Goal: Task Accomplishment & Management: Use online tool/utility

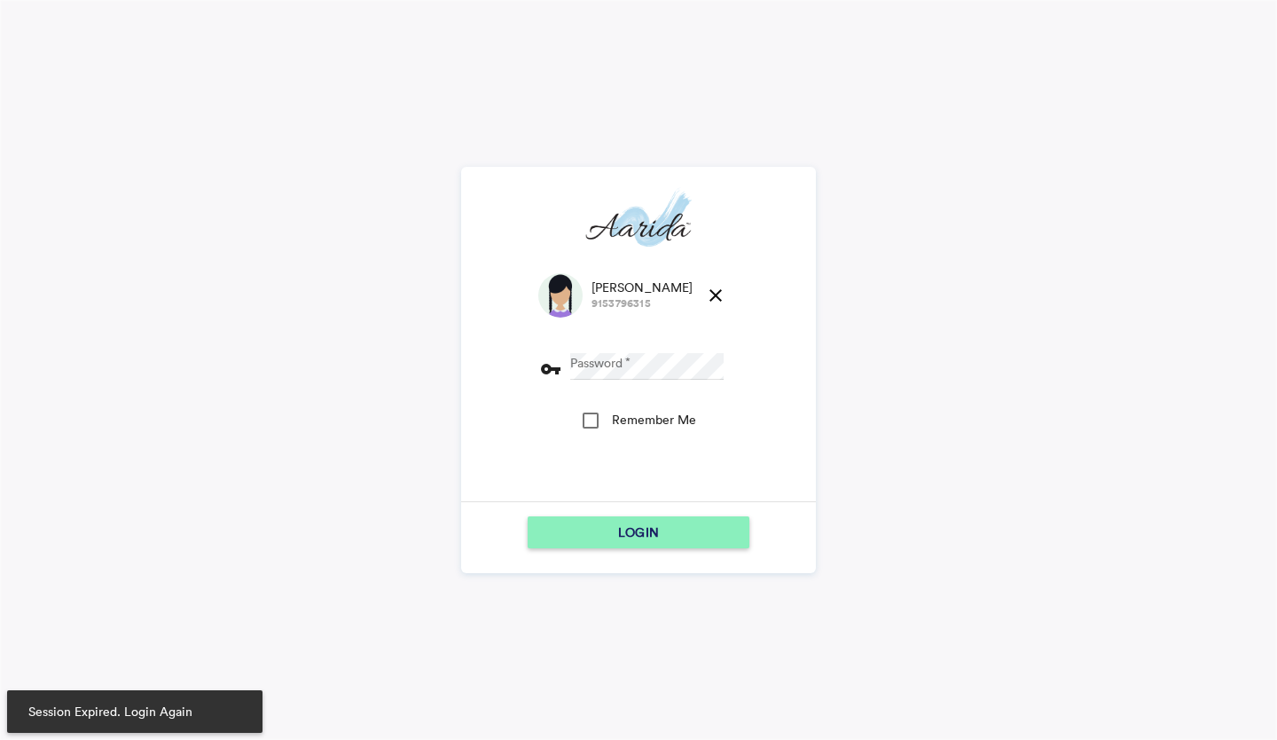
click at [705, 297] on md-icon "close" at bounding box center [715, 295] width 21 height 21
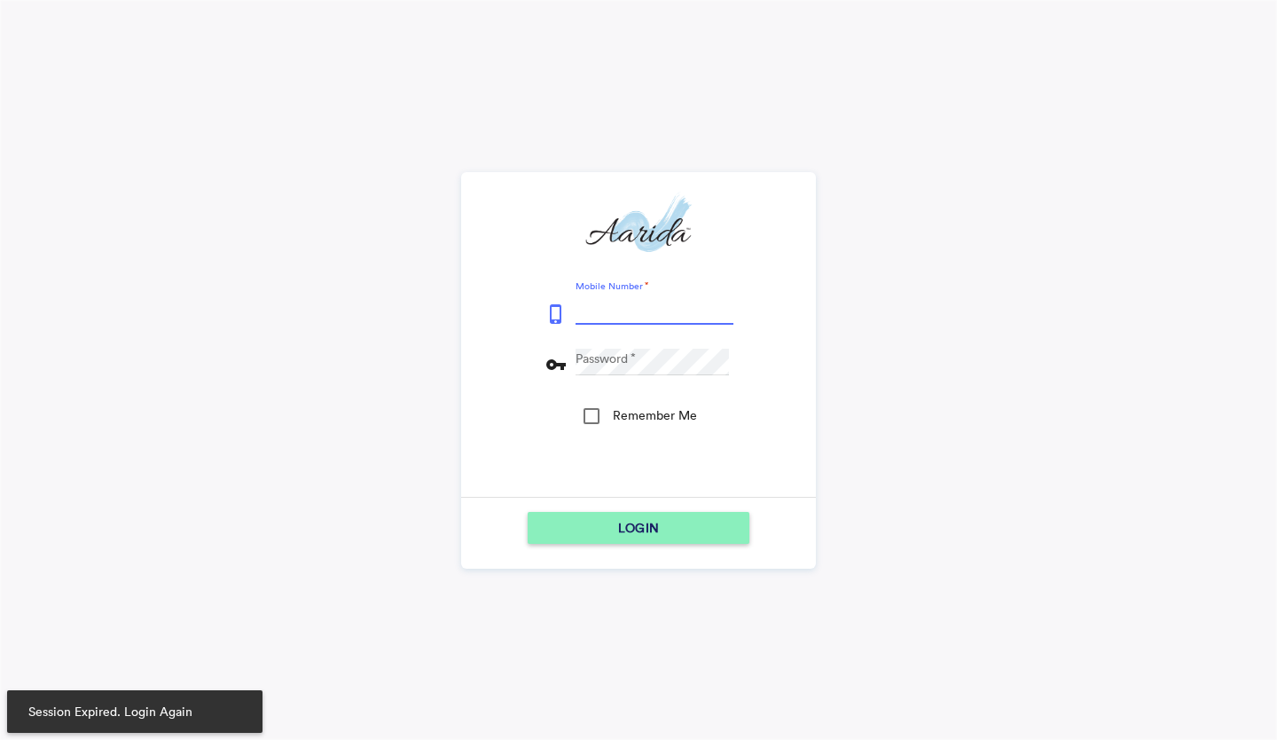
click at [631, 312] on input "Mobile Number" at bounding box center [655, 311] width 158 height 27
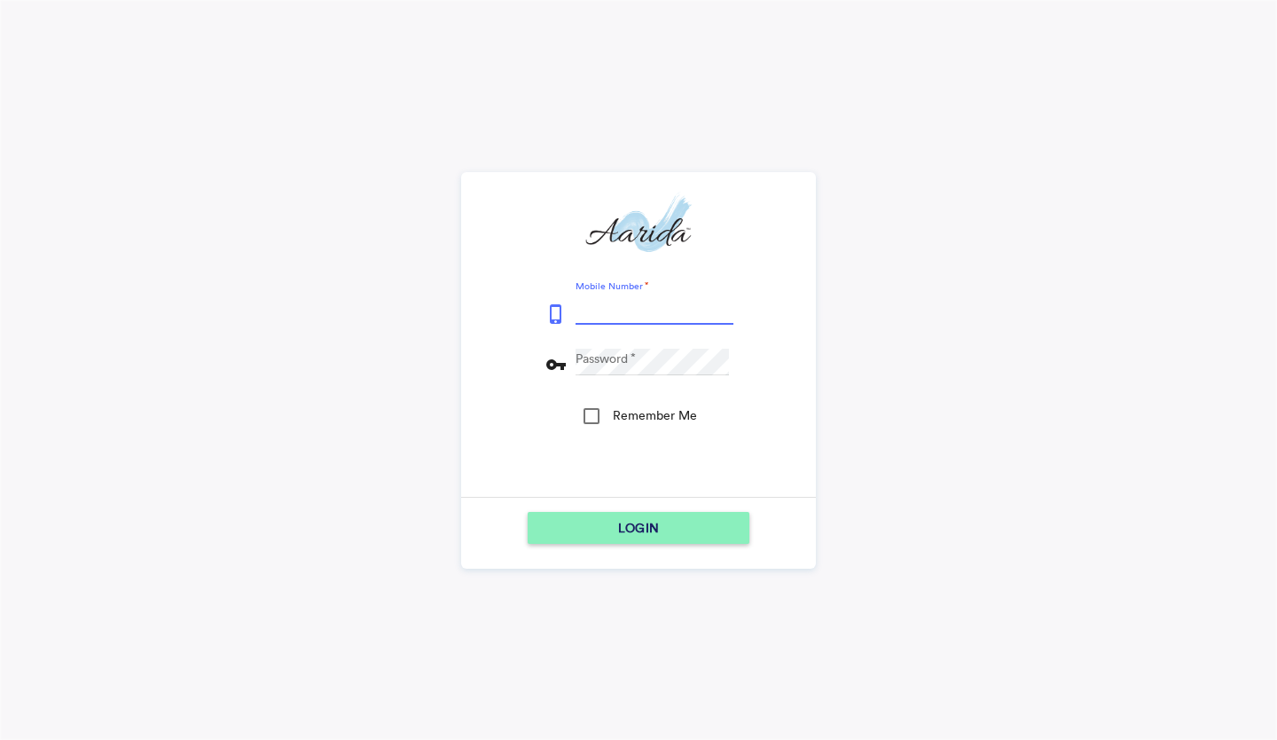
type input "7600510037"
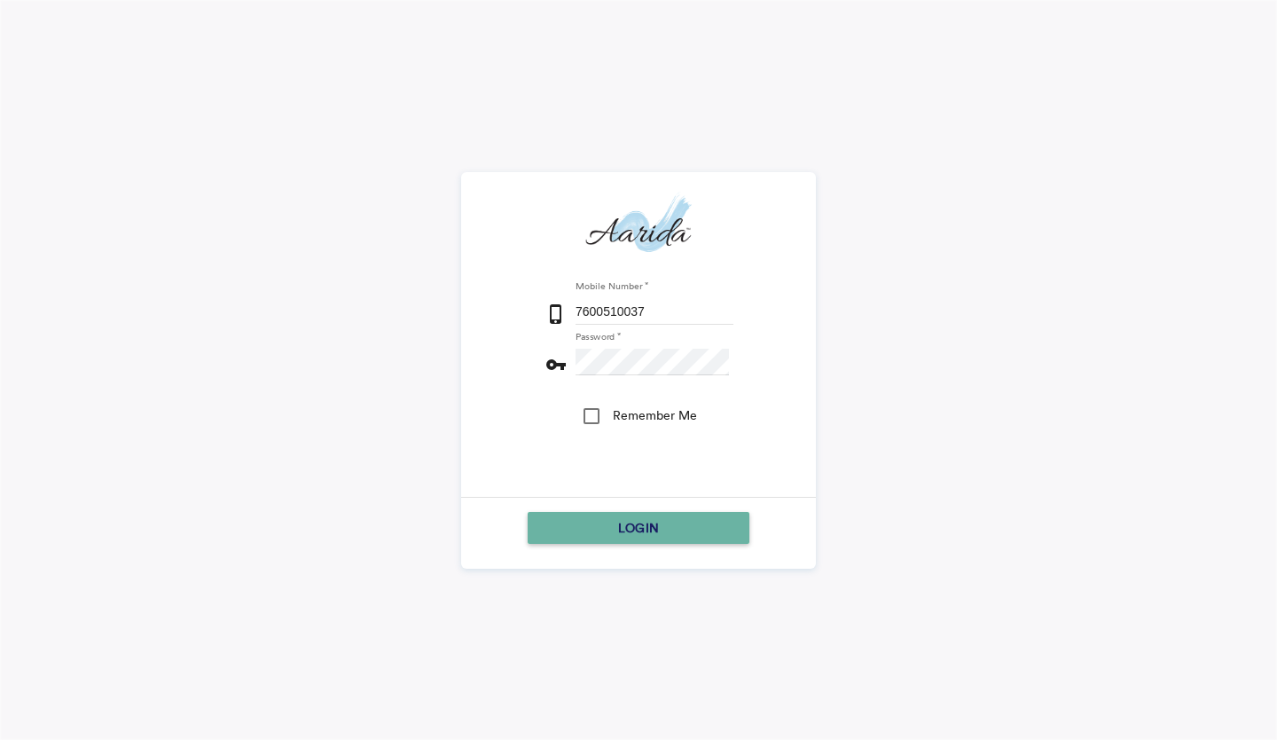
click at [636, 522] on span "LOGIN" at bounding box center [638, 528] width 41 height 32
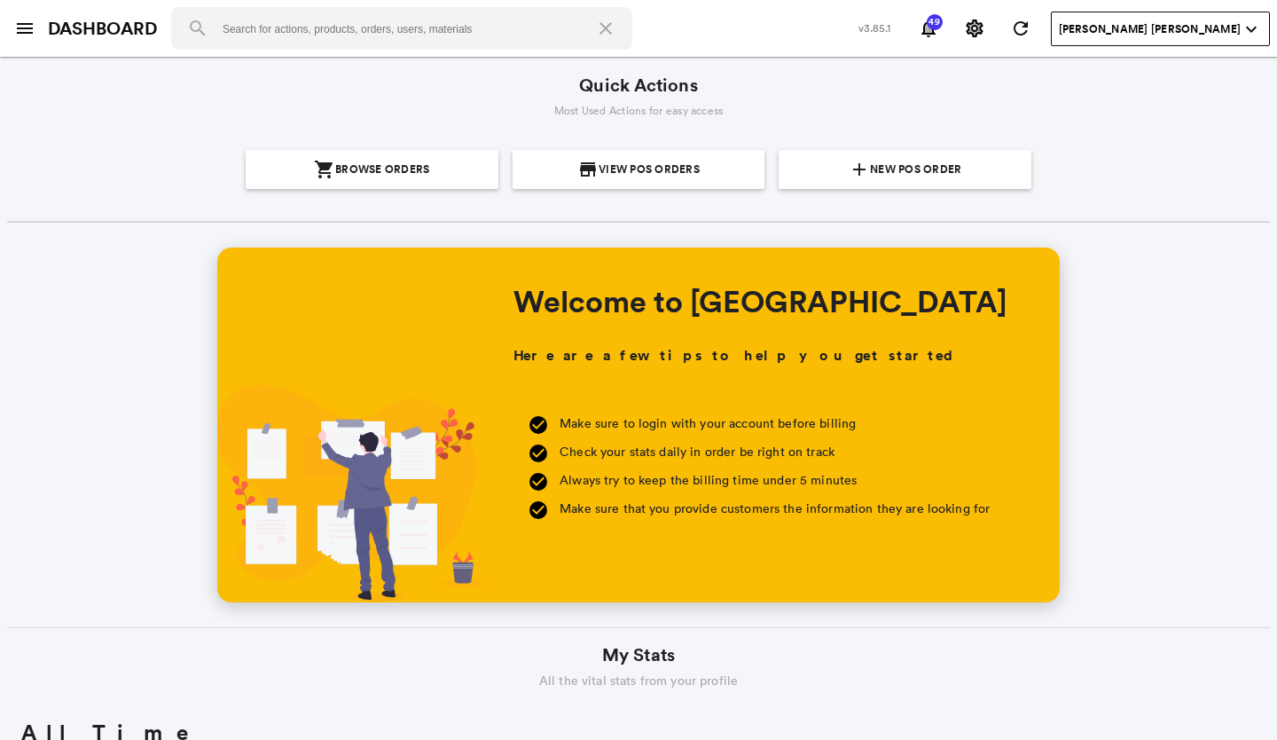
scroll to position [319, 610]
click at [24, 34] on md-icon "menu" at bounding box center [24, 28] width 21 height 21
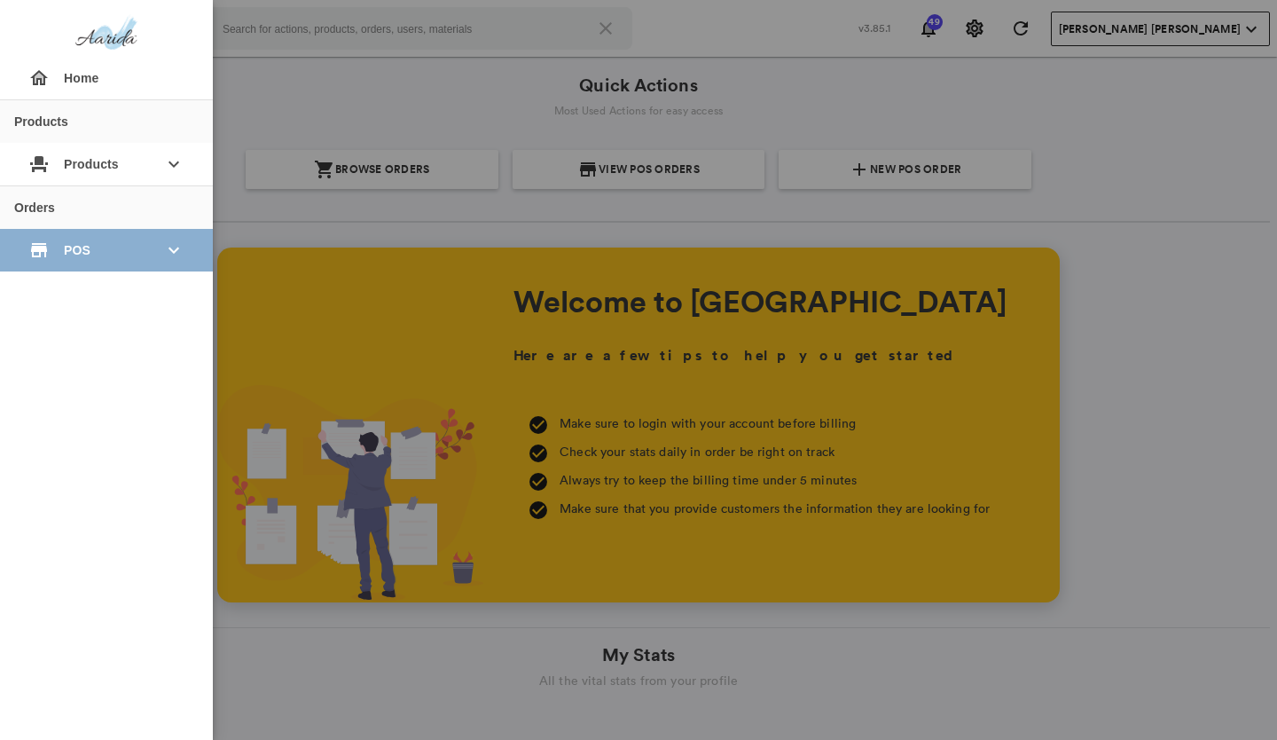
click at [103, 255] on span "POS" at bounding box center [106, 250] width 85 height 32
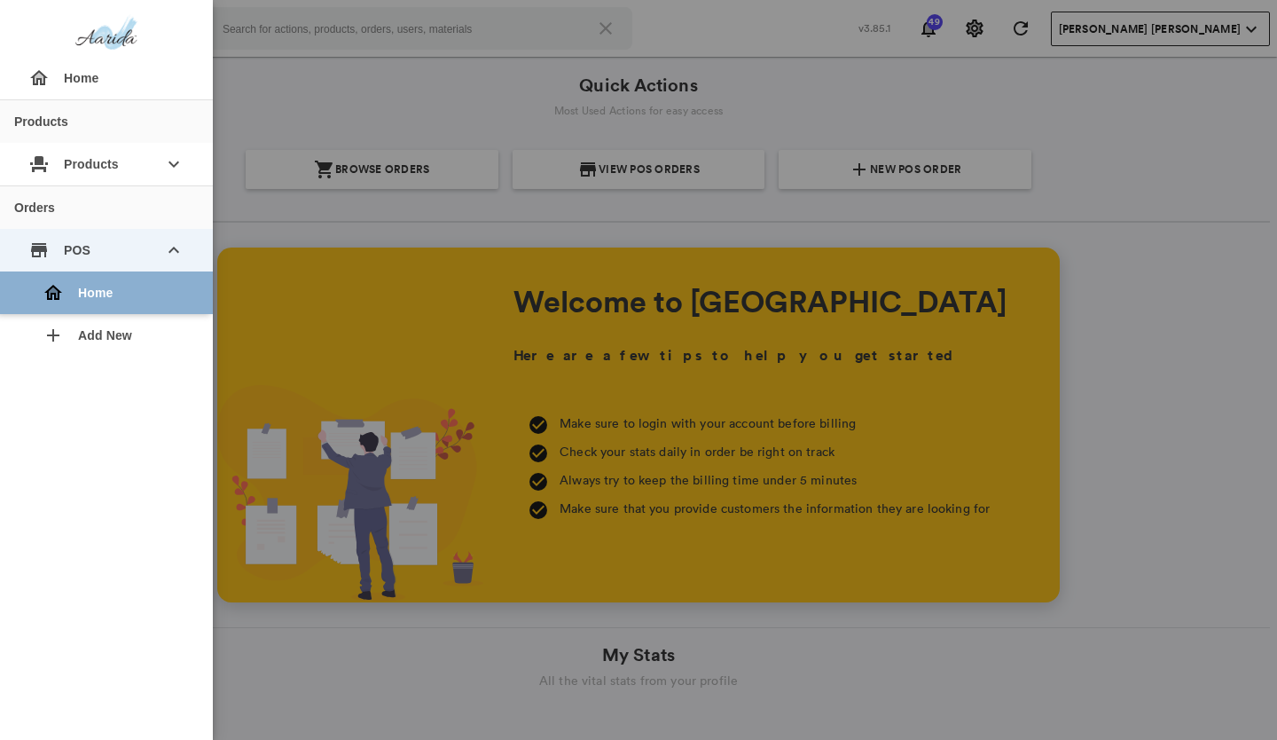
click at [102, 305] on div "home Home" at bounding box center [113, 292] width 170 height 43
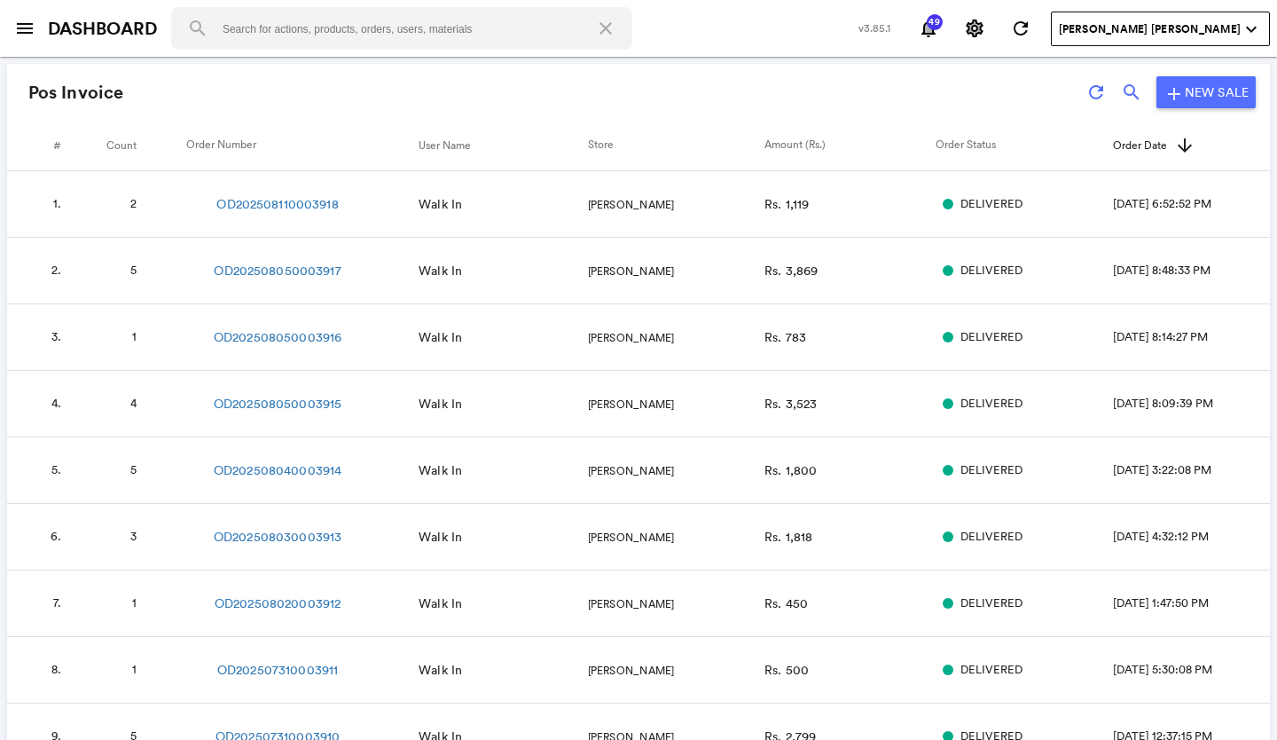
click at [616, 79] on div "Pos Invoice refresh search add New Sale" at bounding box center [638, 92] width 1263 height 57
